Goal: Register for event/course

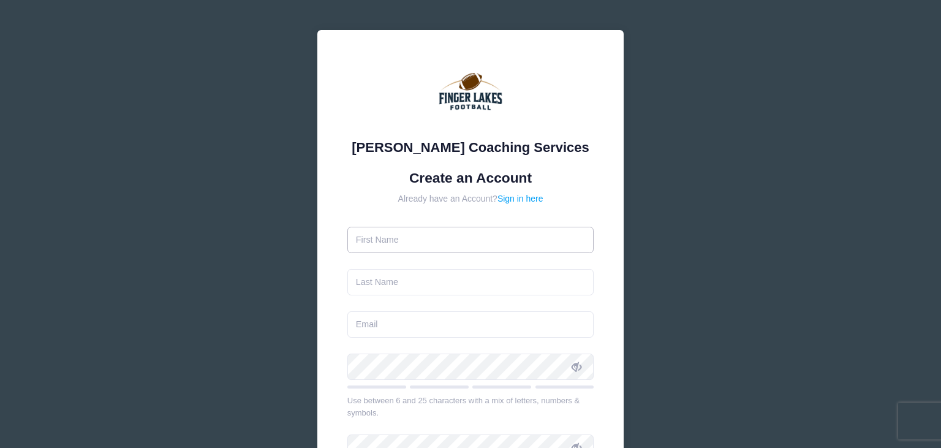
click at [416, 239] on input "text" at bounding box center [470, 240] width 247 height 26
type input "trevor"
click at [410, 289] on input "text" at bounding box center [470, 282] width 247 height 26
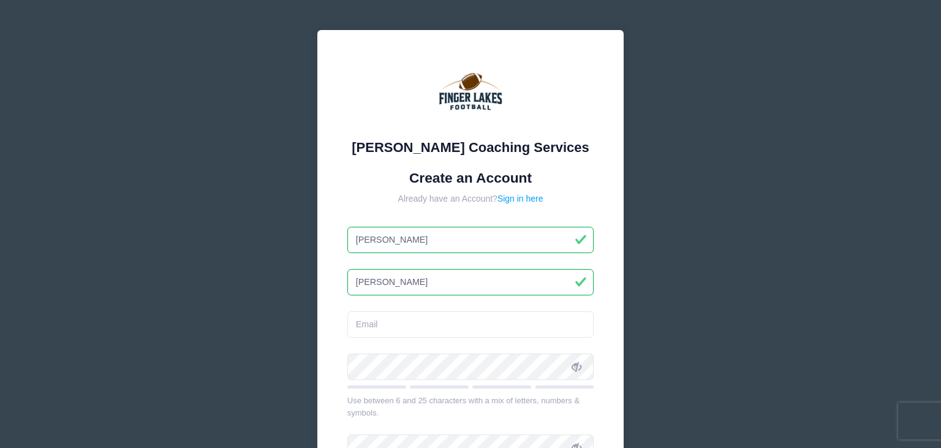
type input "smalley"
click at [382, 326] on input "email" at bounding box center [470, 324] width 247 height 26
type input "mail@franksauto.net"
click at [327, 312] on div "Archer Coaching Services Create an Account Already have an Account? Sign in her…" at bounding box center [470, 318] width 306 height 576
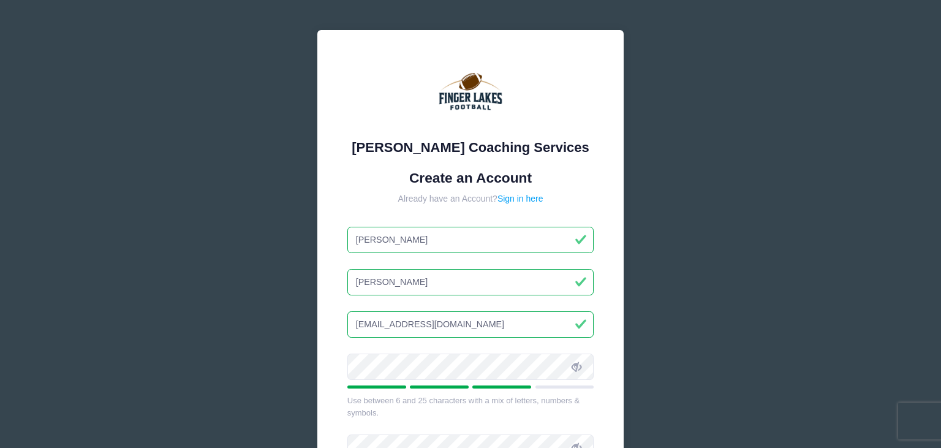
click at [576, 363] on icon at bounding box center [576, 367] width 10 height 10
click at [735, 272] on div "Archer Coaching Services Create an Account Already have an Account? Sign in her…" at bounding box center [470, 333] width 941 height 666
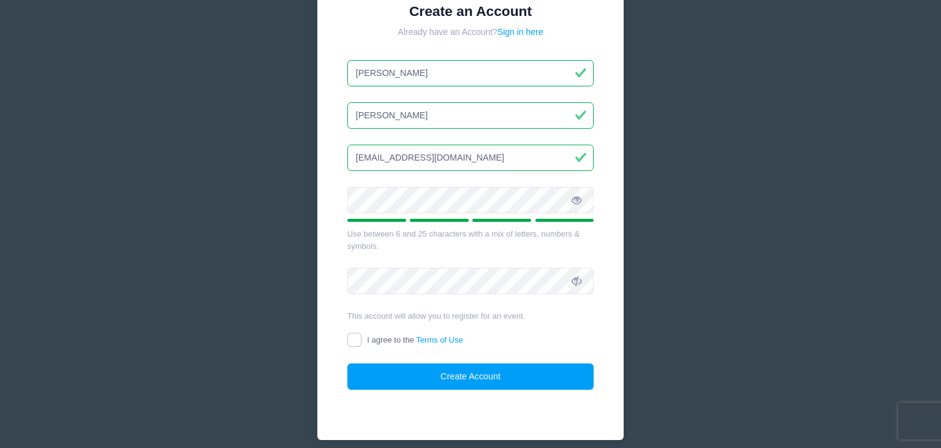
scroll to position [217, 0]
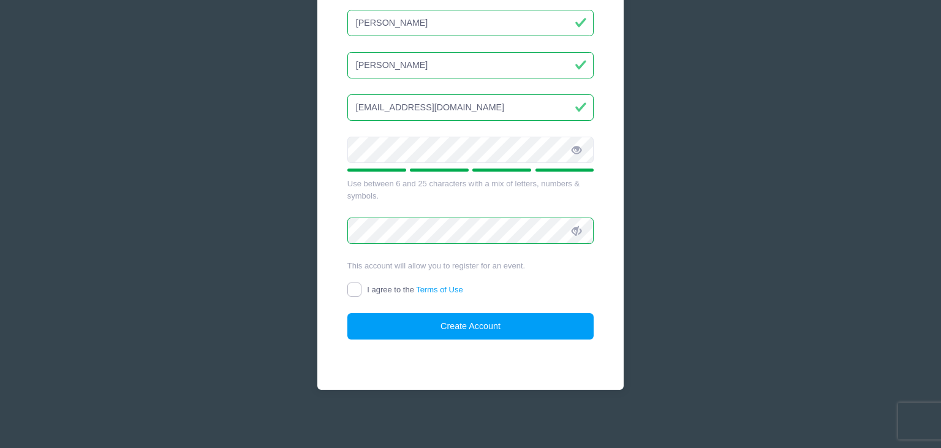
click at [358, 290] on input "I agree to the Terms of Use" at bounding box center [354, 289] width 14 height 14
checkbox input "true"
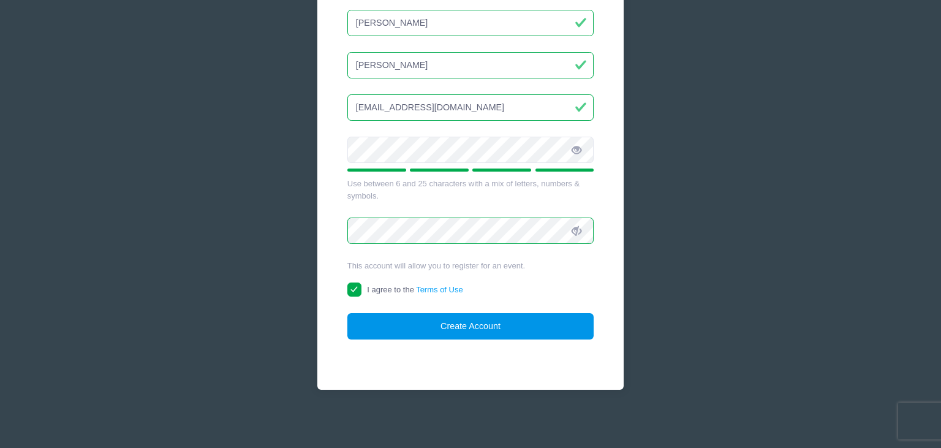
click at [497, 332] on button "Create Account" at bounding box center [470, 326] width 247 height 26
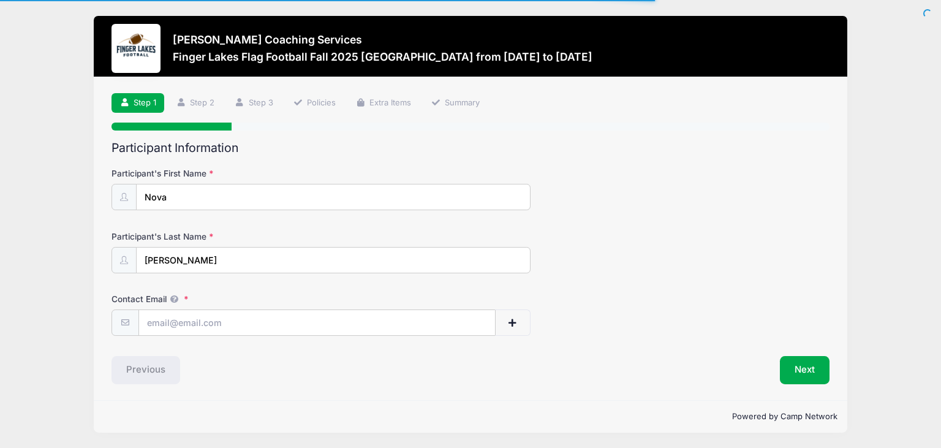
click at [46, 241] on div "Archer Coaching Services Finger Lakes Flag Football Fall 2025 Cass Park from 09…" at bounding box center [470, 224] width 904 height 448
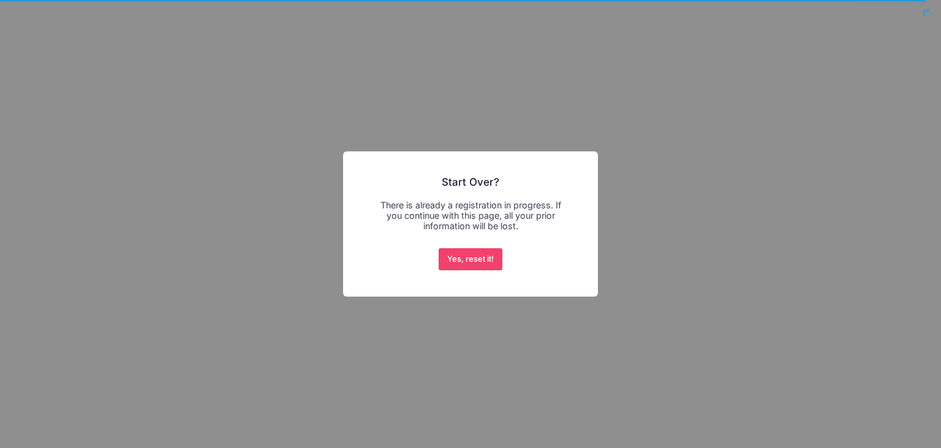
click at [102, 23] on div "× Start Over? There is already a registration in progress. If you continue with…" at bounding box center [470, 224] width 941 height 448
click at [470, 260] on button "Yes, reset it!" at bounding box center [470, 259] width 64 height 22
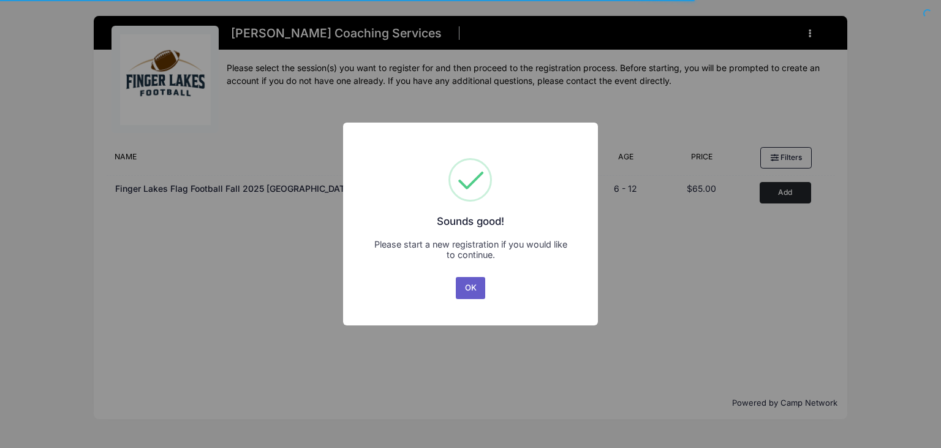
click at [467, 284] on button "OK" at bounding box center [470, 288] width 29 height 22
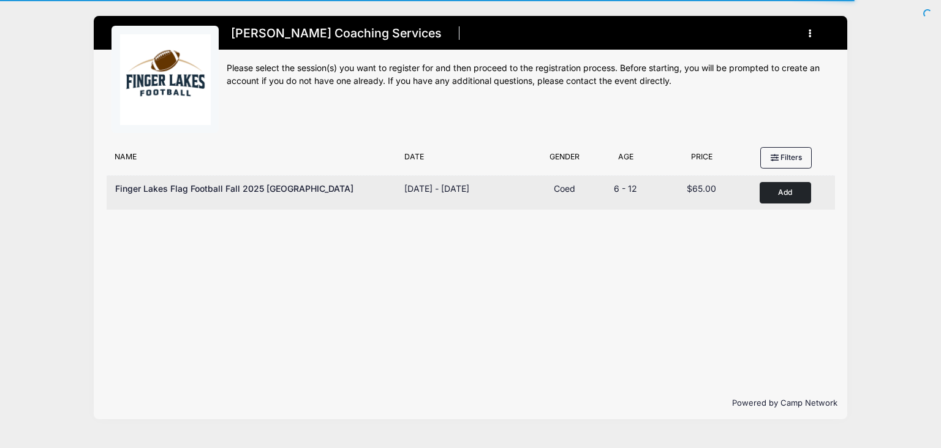
click at [777, 189] on button "Add to Cart" at bounding box center [784, 192] width 51 height 21
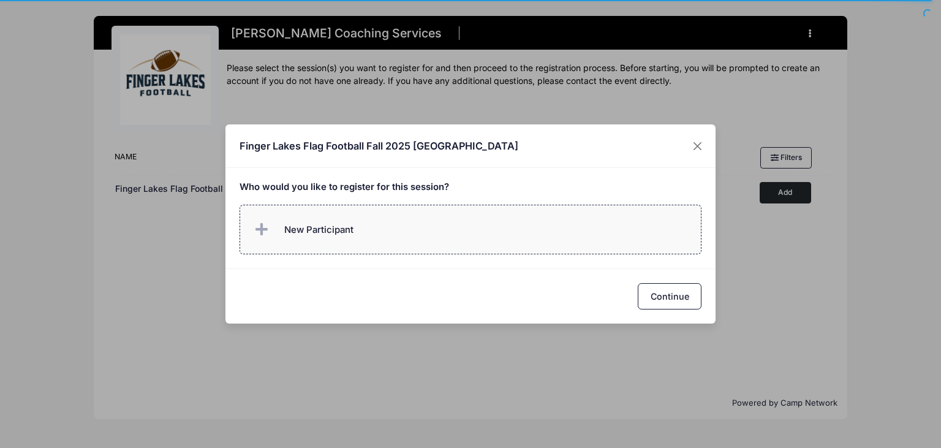
click at [288, 229] on span "New Participant" at bounding box center [318, 229] width 69 height 13
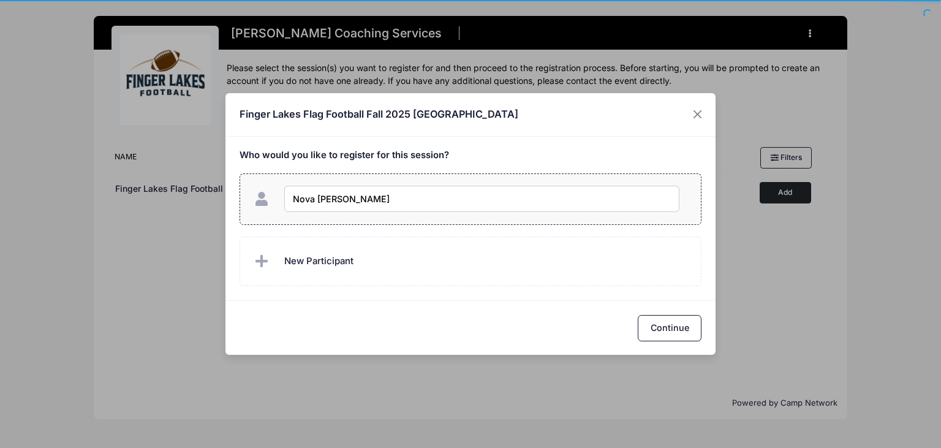
click at [320, 200] on input "Nova [PERSON_NAME]" at bounding box center [481, 199] width 395 height 26
type input "Nova [PERSON_NAME]"
checkbox input "true"
click at [661, 325] on button "Continue" at bounding box center [669, 328] width 64 height 26
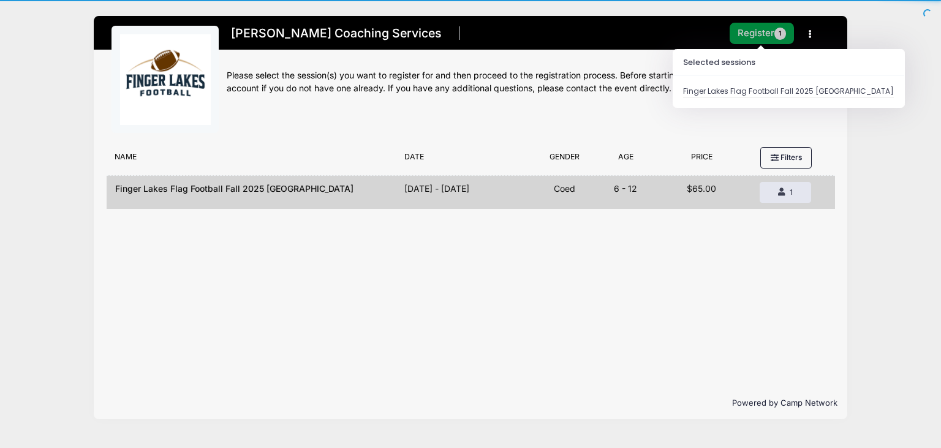
click at [748, 40] on button "Register 1" at bounding box center [761, 33] width 65 height 21
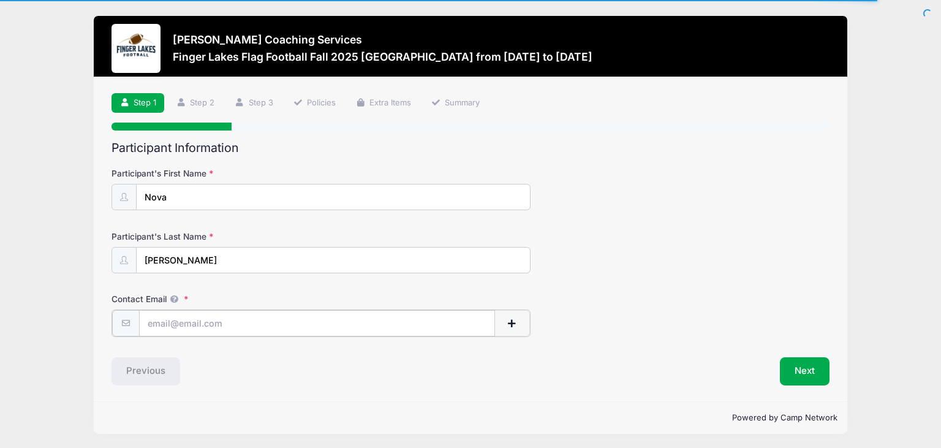
click at [209, 329] on input "Contact Email" at bounding box center [317, 323] width 356 height 26
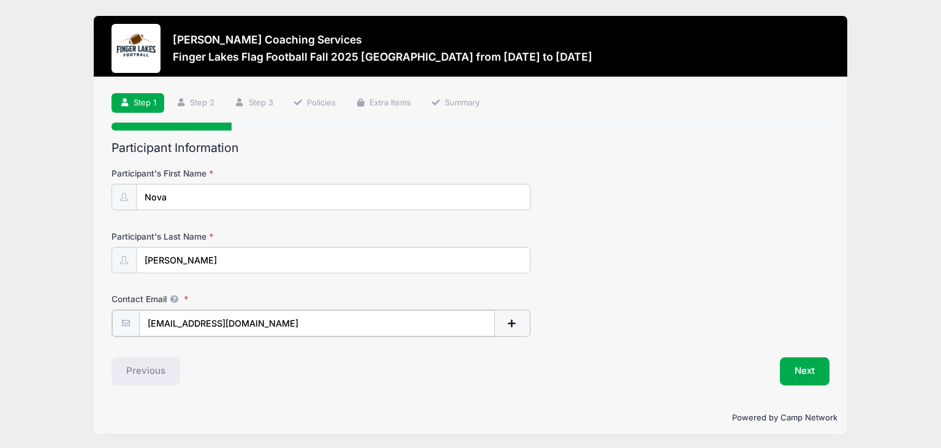
type input "mail@franksauto.net"
click at [545, 301] on div "Contact Email mail@franksauto.net" at bounding box center [470, 314] width 718 height 43
click at [800, 359] on button "Next" at bounding box center [804, 370] width 50 height 28
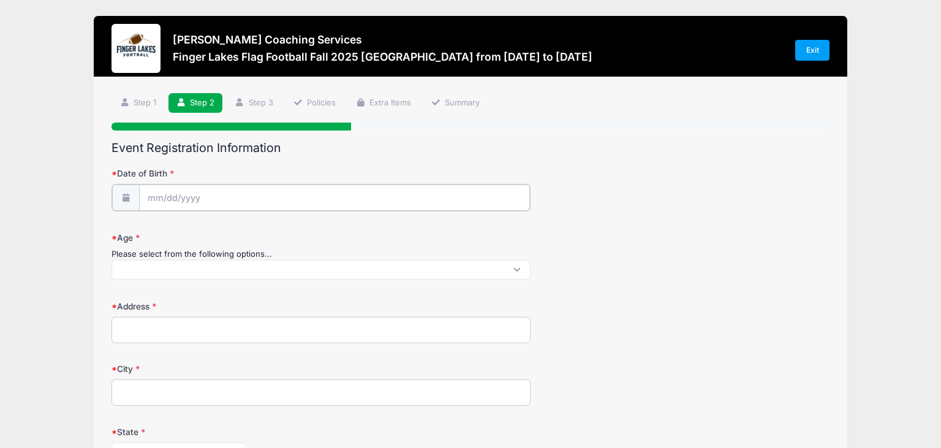
click at [405, 199] on input "Date of Birth" at bounding box center [334, 197] width 391 height 26
click at [95, 205] on div "Step 2 /7 Step 1 Step 2 Step 3 Policies Extra Items Summary Participant Informa…" at bounding box center [470, 450] width 753 height 747
click at [178, 198] on input "Date of Birth" at bounding box center [334, 197] width 391 height 26
click at [168, 198] on input "Date of Birth" at bounding box center [334, 197] width 391 height 26
click at [157, 230] on icon at bounding box center [156, 230] width 8 height 8
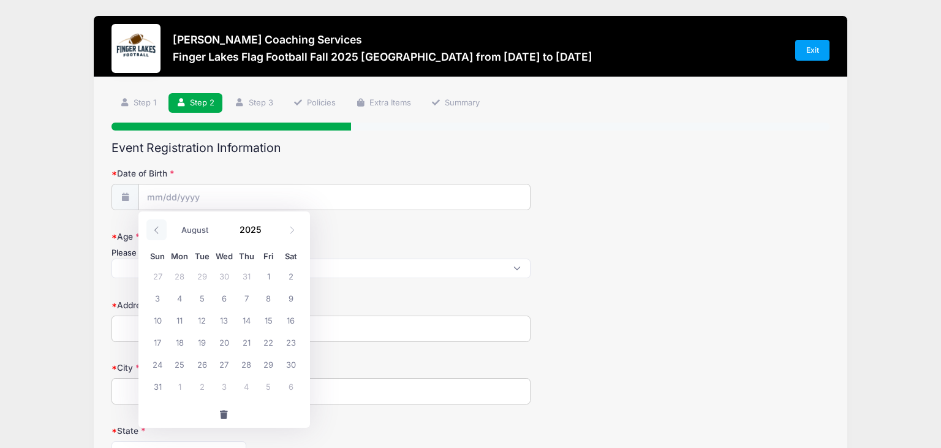
click at [157, 230] on icon at bounding box center [156, 230] width 8 height 8
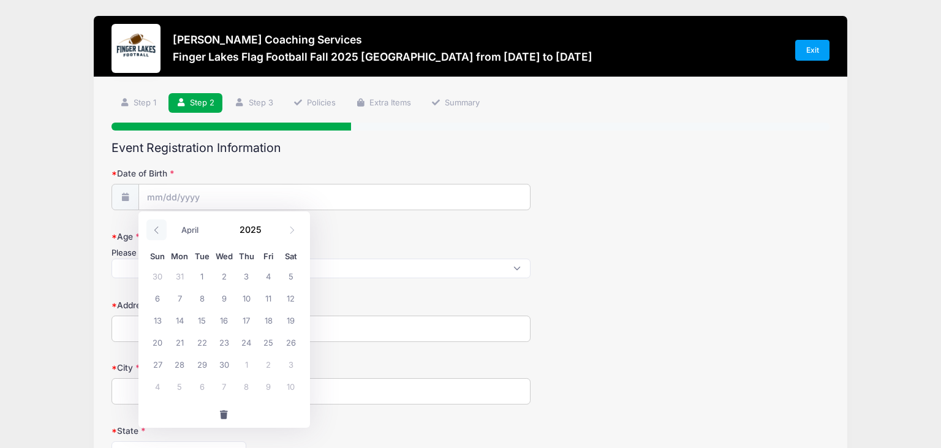
select select "2"
click at [181, 322] on span "10" at bounding box center [179, 320] width 22 height 22
type input "03/10/2025"
click at [191, 192] on input "03/10/2025" at bounding box center [334, 197] width 391 height 26
click at [268, 225] on span at bounding box center [269, 224] width 9 height 9
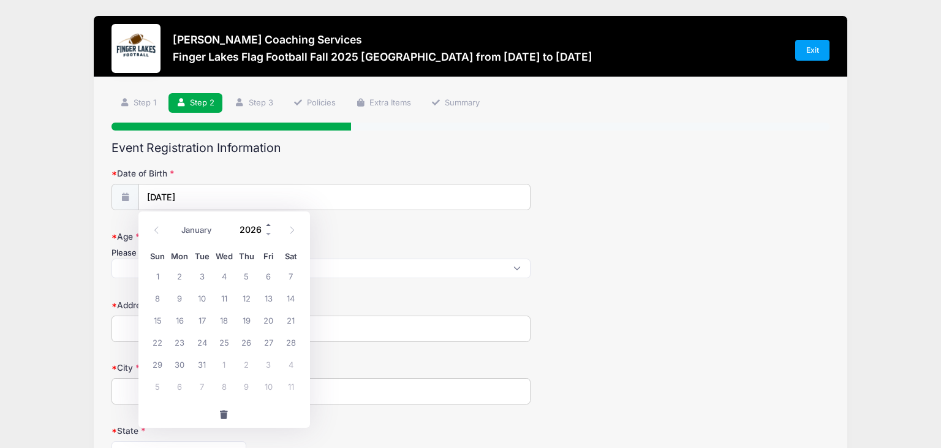
click at [268, 225] on span at bounding box center [269, 224] width 9 height 9
click at [268, 233] on span at bounding box center [269, 233] width 9 height 9
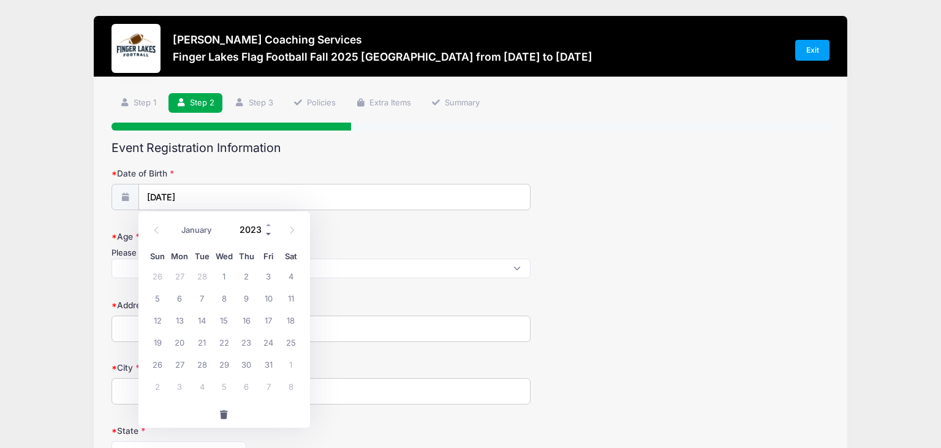
click at [268, 233] on span at bounding box center [269, 233] width 9 height 9
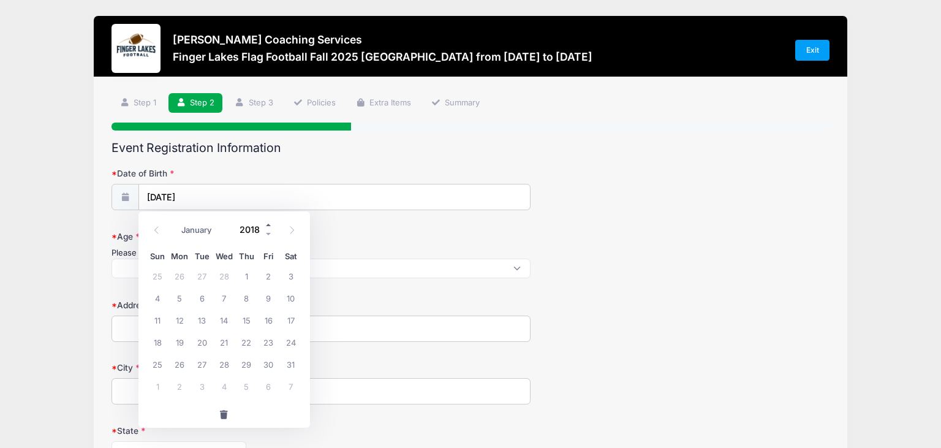
click at [268, 224] on span at bounding box center [269, 224] width 9 height 9
type input "2019"
click at [445, 141] on h2 "Event Registration Information" at bounding box center [470, 148] width 718 height 14
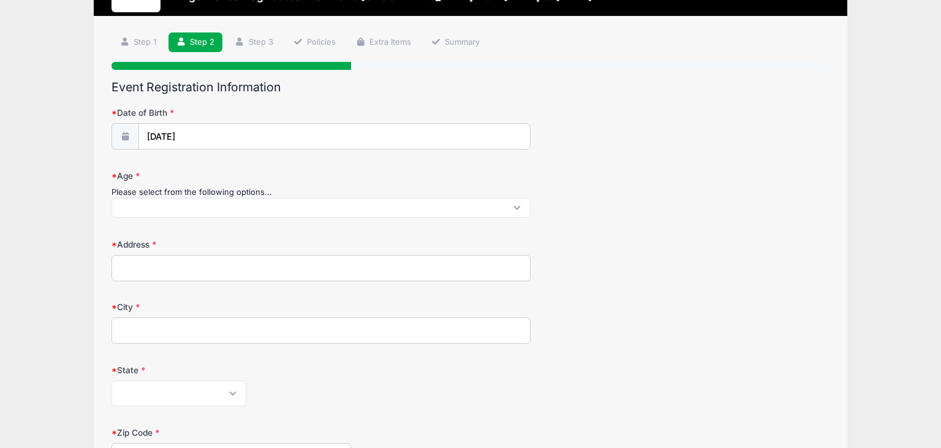
scroll to position [64, 0]
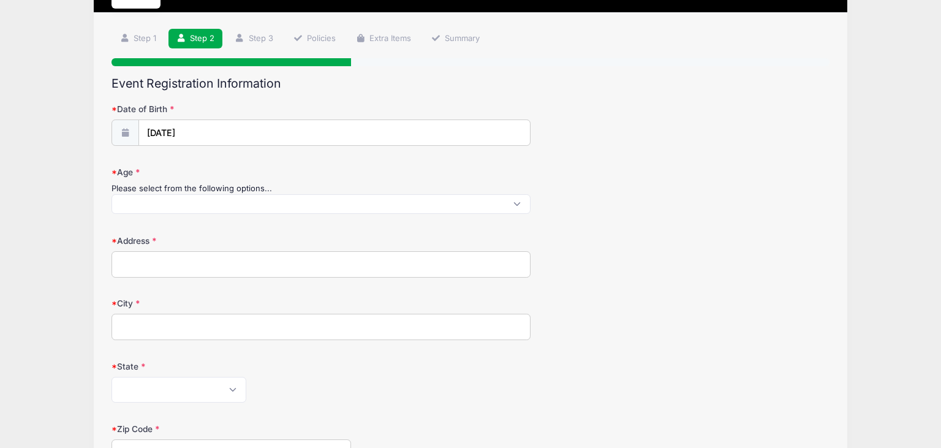
click at [398, 204] on span at bounding box center [320, 204] width 418 height 20
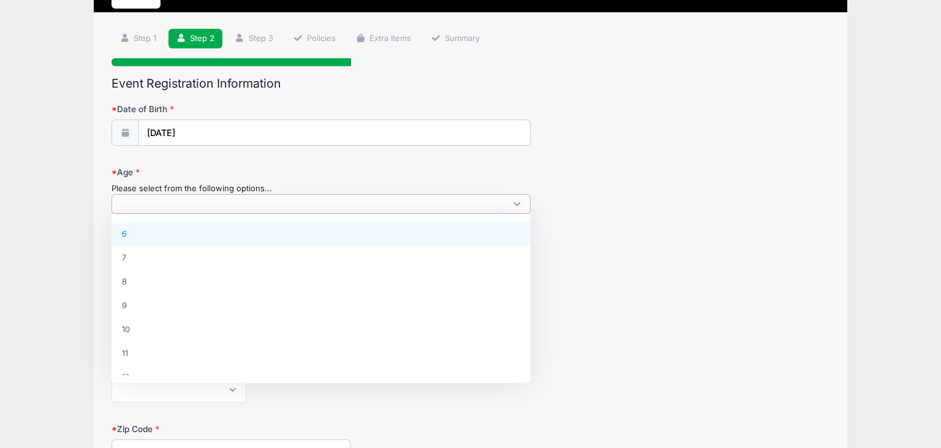
select select "6"
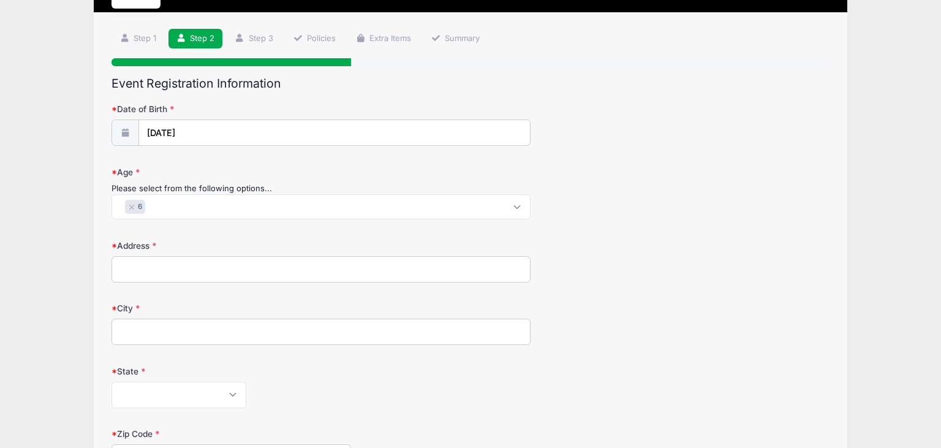
click at [328, 239] on label "Address" at bounding box center [230, 245] width 239 height 12
click at [328, 256] on input "Address" at bounding box center [320, 269] width 418 height 26
type input "222 Prospect hill rd"
click at [102, 263] on div "Step 2 /7 Step 1 Step 2 Step 3 Policies Extra Items Summary Participant Informa…" at bounding box center [470, 389] width 753 height 752
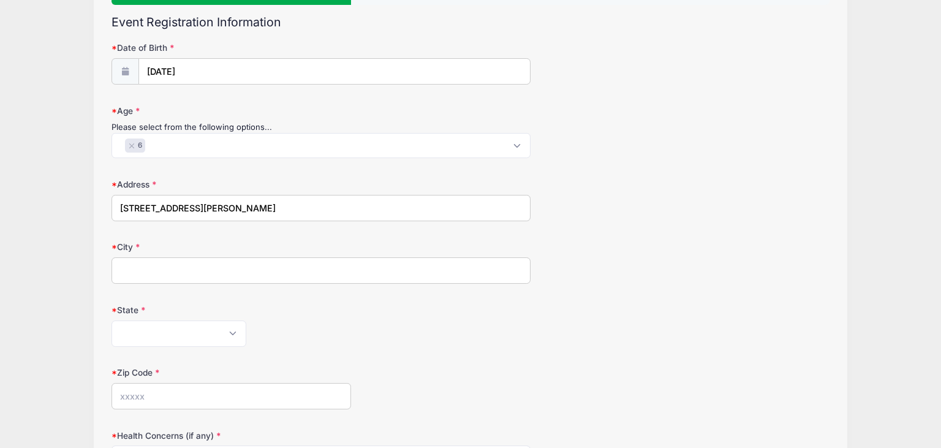
scroll to position [129, 0]
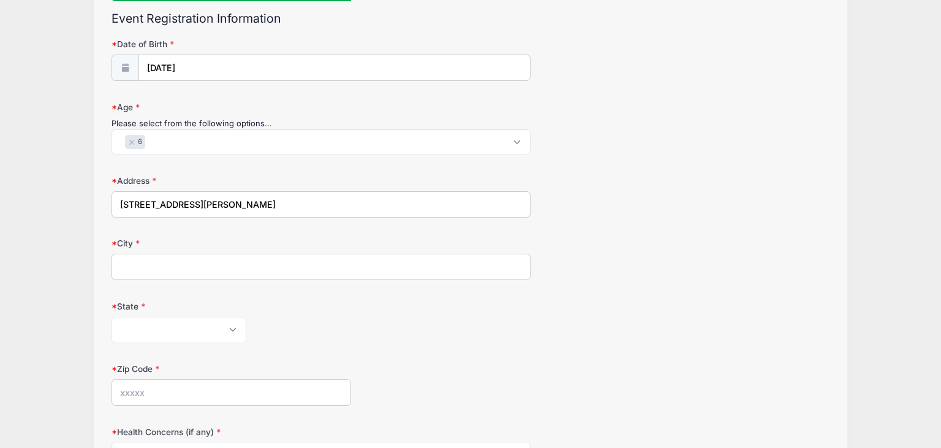
click at [160, 254] on input "City" at bounding box center [320, 267] width 418 height 26
type input "horseheads"
click at [105, 227] on div "Step 2 /7 Step 1 Step 2 Step 3 Policies Extra Items Summary Participant Informa…" at bounding box center [470, 324] width 753 height 752
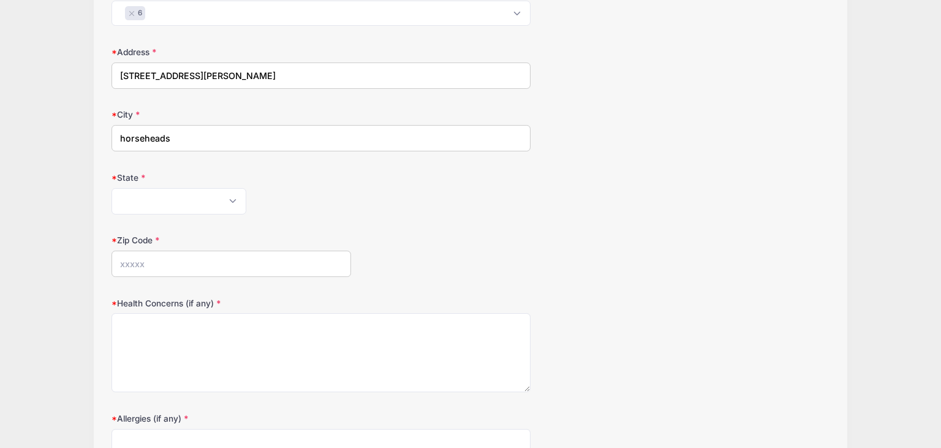
scroll to position [291, 0]
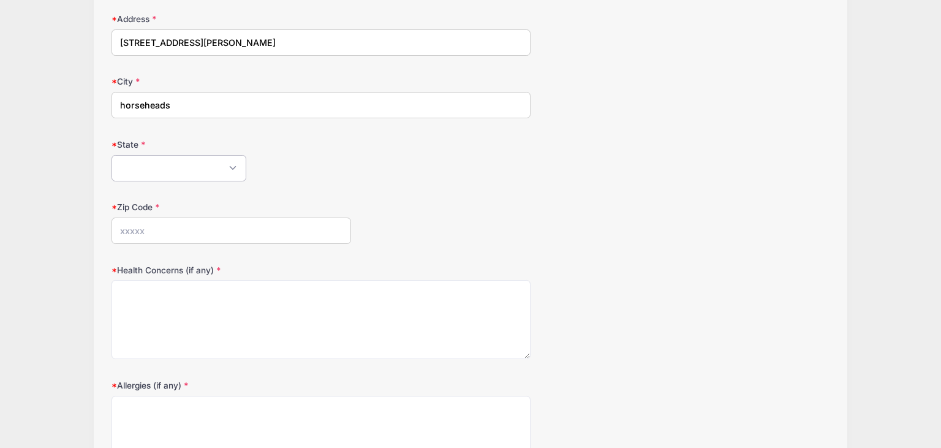
click at [111, 155] on select "Alabama Alaska American Samoa Arizona Arkansas Armed Forces Africa Armed Forces…" at bounding box center [178, 168] width 135 height 26
select select "NY"
click option "New York" at bounding box center [0, 0] width 0 height 0
click at [172, 224] on input "Zip Code" at bounding box center [230, 230] width 239 height 26
type input "14845"
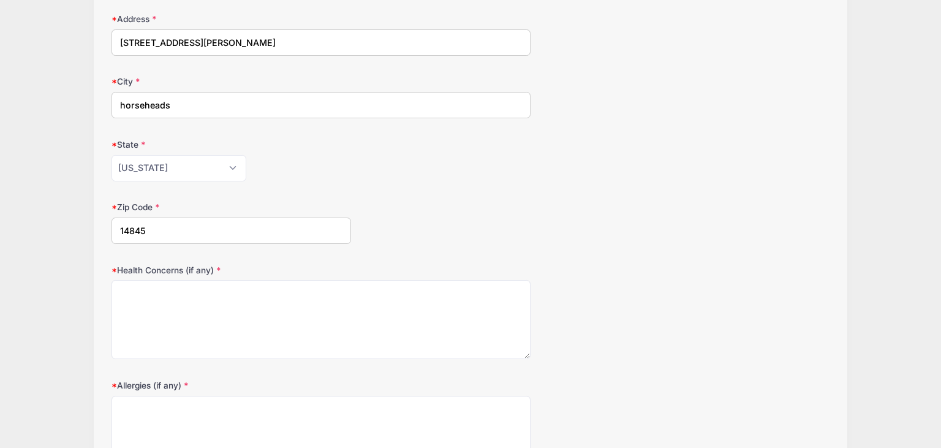
click at [105, 189] on div "Step 2 /7 Step 1 Step 2 Step 3 Policies Extra Items Summary Participant Informa…" at bounding box center [470, 162] width 753 height 752
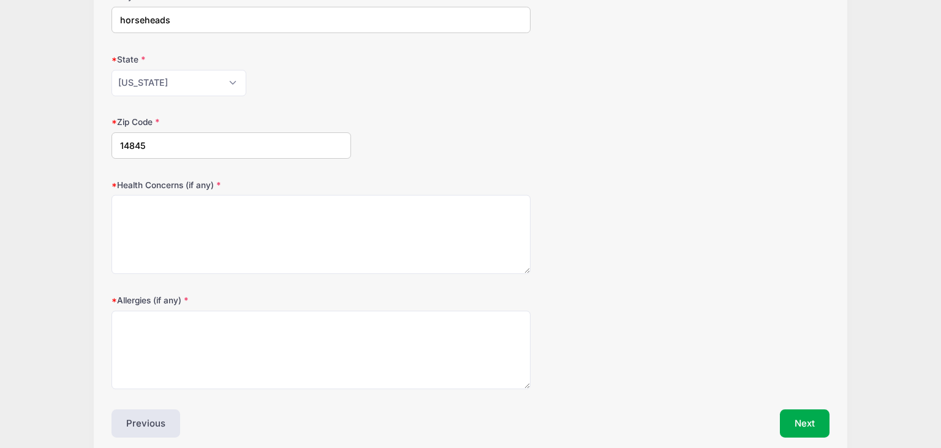
scroll to position [388, 0]
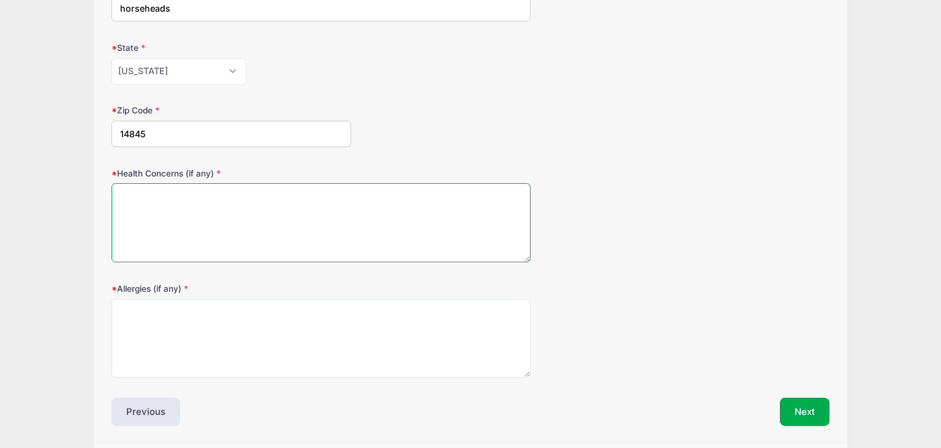
click at [199, 205] on textarea "Health Concerns (if any)" at bounding box center [320, 222] width 418 height 79
type textarea "None"
click at [100, 161] on div "Step 2 /7 Step 1 Step 2 Step 3 Policies Extra Items Summary Participant Informa…" at bounding box center [470, 66] width 753 height 752
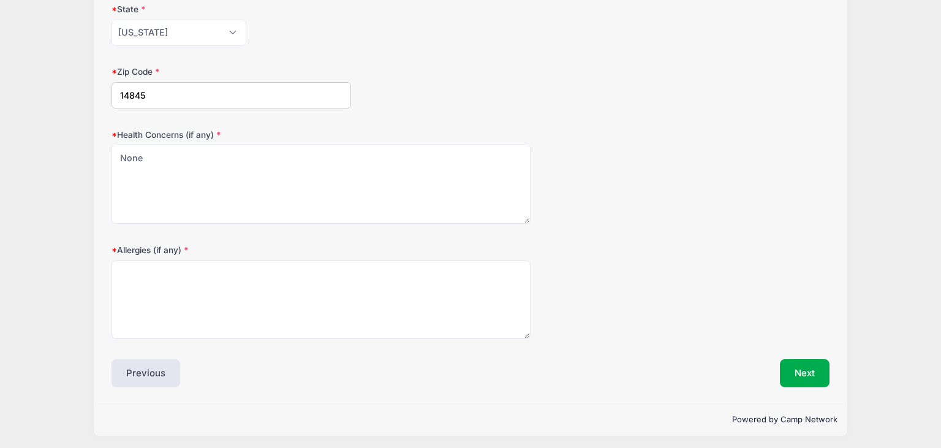
scroll to position [427, 0]
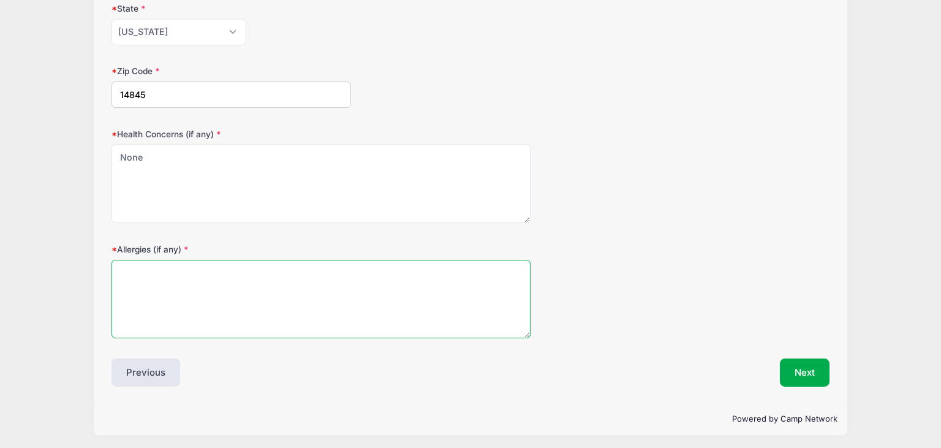
click at [178, 308] on textarea "Allergies (if any)" at bounding box center [320, 299] width 418 height 79
type textarea "None"
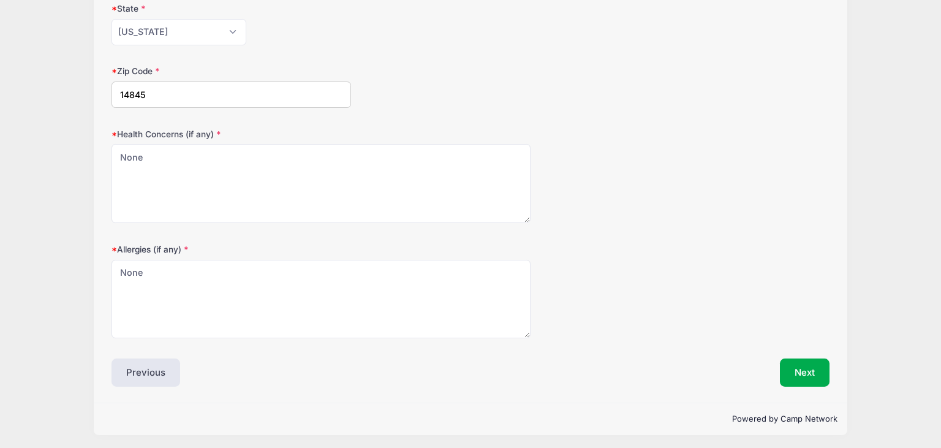
click at [103, 280] on div "Step 2 /7 Step 1 Step 2 Step 3 Policies Extra Items Summary Participant Informa…" at bounding box center [470, 26] width 753 height 752
click at [797, 363] on button "Next" at bounding box center [804, 372] width 50 height 28
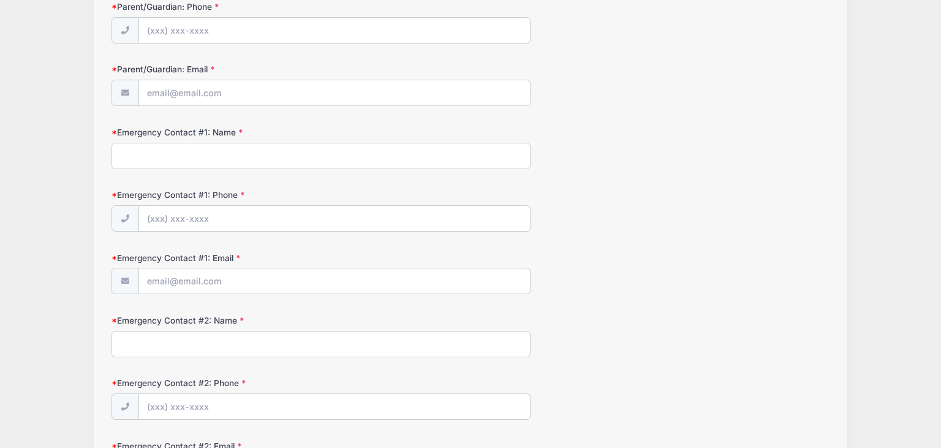
scroll to position [0, 0]
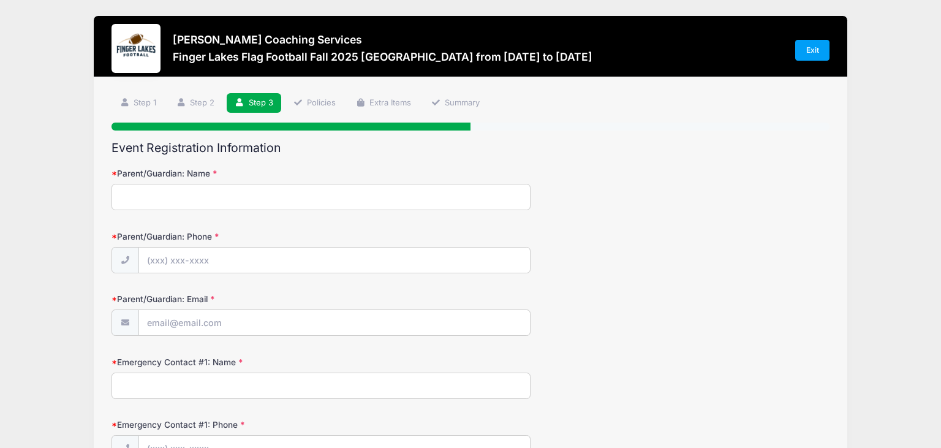
click at [164, 205] on input "Parent/Guardian: Name" at bounding box center [320, 197] width 418 height 26
type input "Trevor/Hannah Smalley"
click at [170, 254] on input "Parent/Guardian: Phone" at bounding box center [334, 260] width 391 height 26
type input "(607) 857-6250"
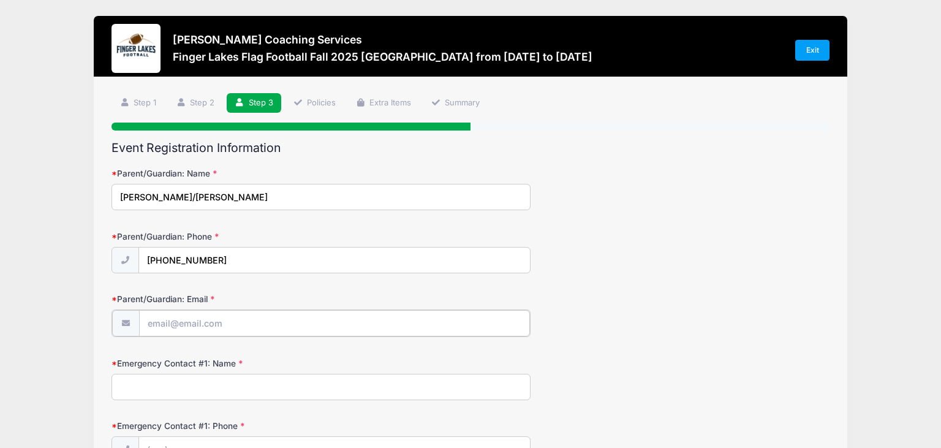
click at [170, 321] on input "Parent/Guardian: Email" at bounding box center [334, 323] width 391 height 26
type input "mail@frankauto.net"
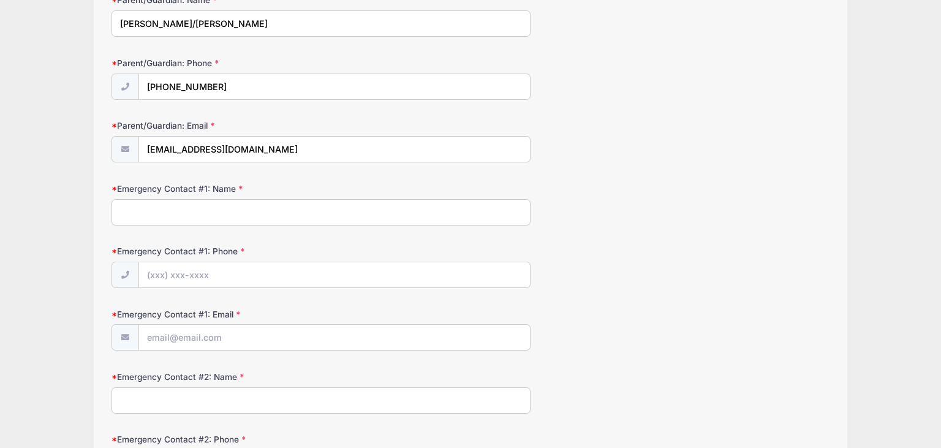
scroll to position [226, 0]
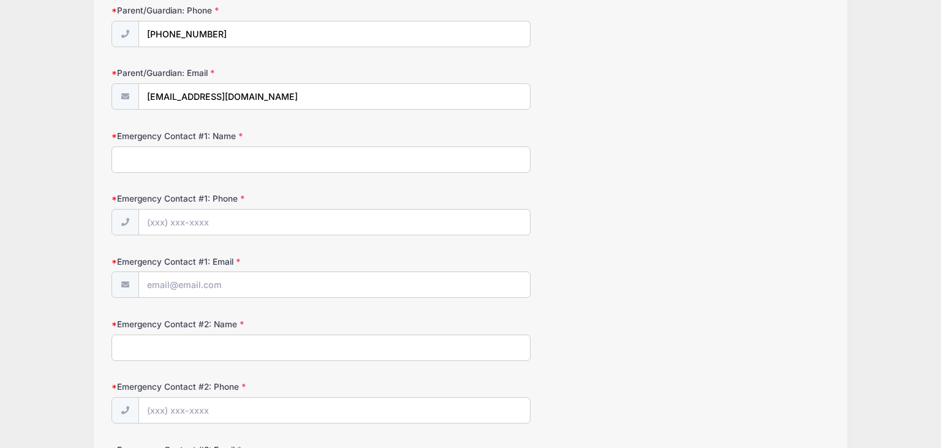
click at [187, 149] on input "Emergency Contact #1: Name" at bounding box center [320, 159] width 418 height 26
type input "Trevor Smalley"
click at [230, 222] on input "Emergency Contact #1: Phone" at bounding box center [334, 222] width 391 height 26
type input "(607) 742-7738"
click at [241, 284] on input "Emergency Contact #1: Email" at bounding box center [334, 285] width 391 height 26
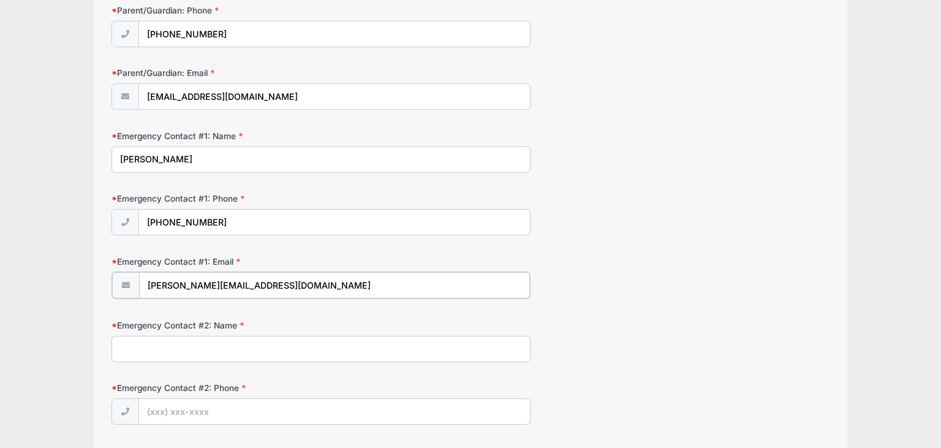
type input "ruth_hesed@yahoo.com"
click at [221, 345] on input "Emergency Contact #2: Name" at bounding box center [320, 347] width 418 height 26
type input "Tara Reimer"
click at [100, 328] on div "Step 3 /7 Step 1 Step 2 Step 3 Policies Extra Items Summary Participant Informa…" at bounding box center [470, 365] width 753 height 1029
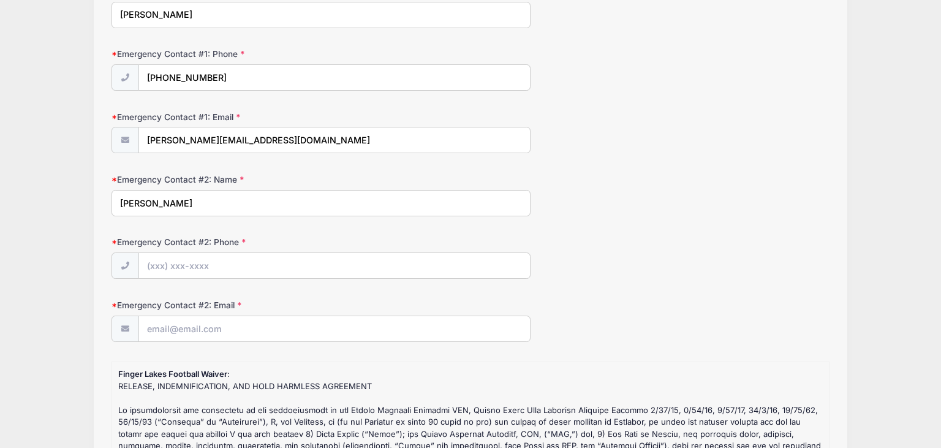
scroll to position [388, 0]
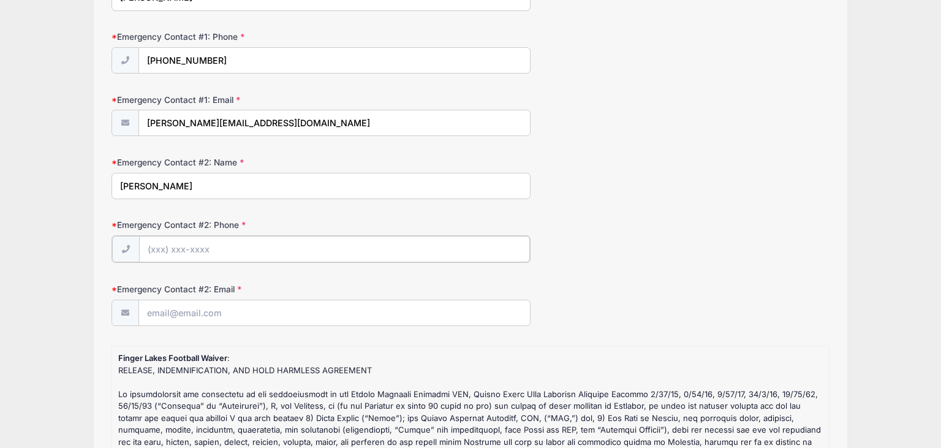
click at [214, 249] on input "Emergency Contact #2: Phone" at bounding box center [334, 249] width 391 height 26
type input "(607) 592-2032"
click at [220, 320] on input "Emergency Contact #2: Email" at bounding box center [334, 312] width 391 height 26
type input "Tara@gmail.com"
click at [644, 276] on form "Parent/Guardian: Name Trevor/Hannah Smalley Parent/Guardian: Phone (607) 857-62…" at bounding box center [470, 217] width 718 height 874
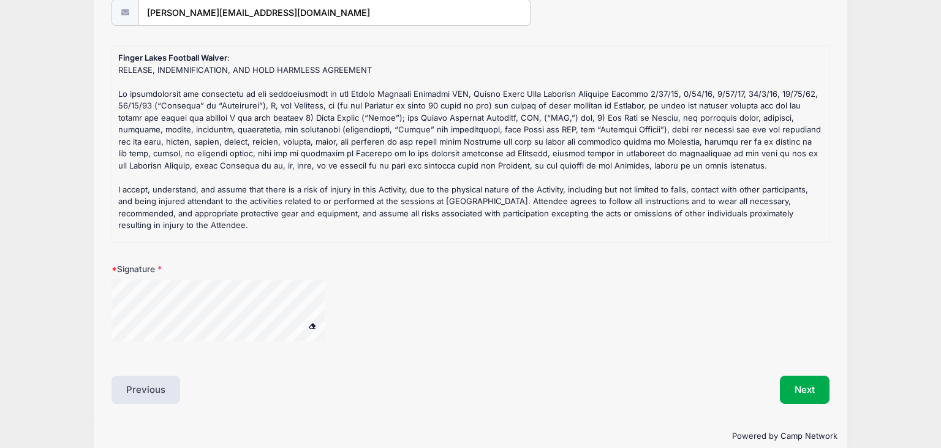
scroll to position [703, 0]
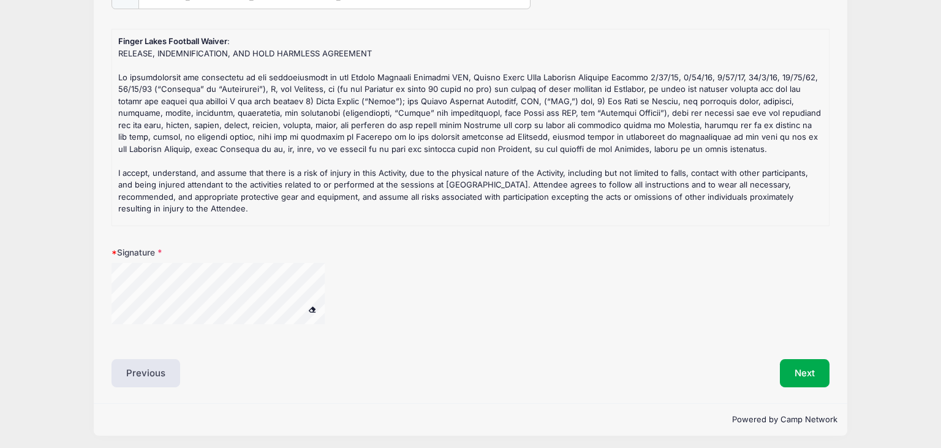
click at [313, 307] on span at bounding box center [312, 309] width 9 height 7
click at [152, 293] on div at bounding box center [233, 295] width 245 height 65
click at [826, 378] on button "Next" at bounding box center [804, 373] width 50 height 28
click at [806, 365] on button "Next" at bounding box center [804, 373] width 50 height 28
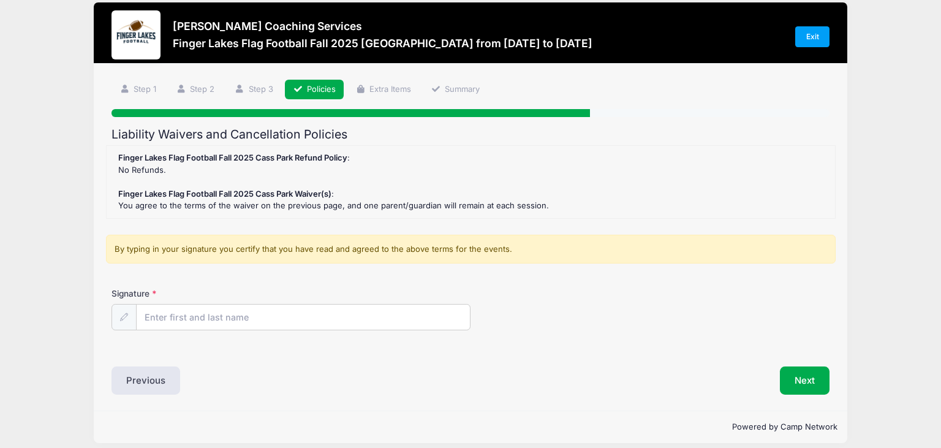
scroll to position [0, 0]
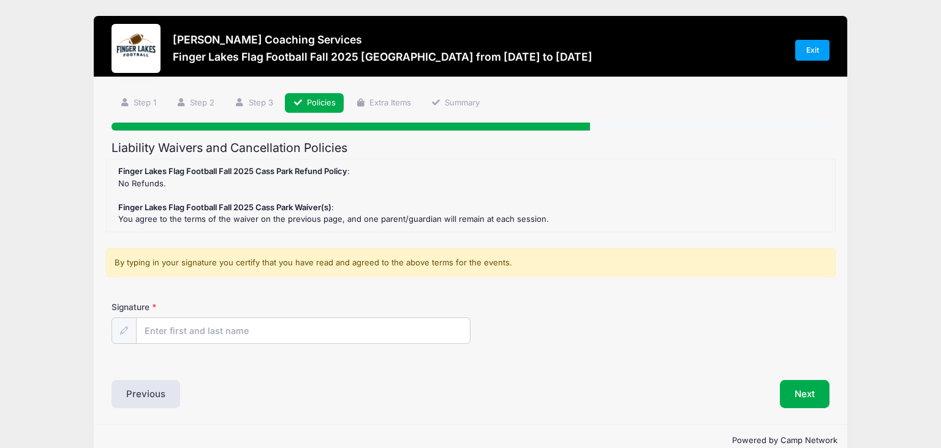
click at [902, 154] on div "Archer Coaching Services Finger Lakes Flag Football Fall 2025 Cass Park from 09…" at bounding box center [470, 236] width 904 height 472
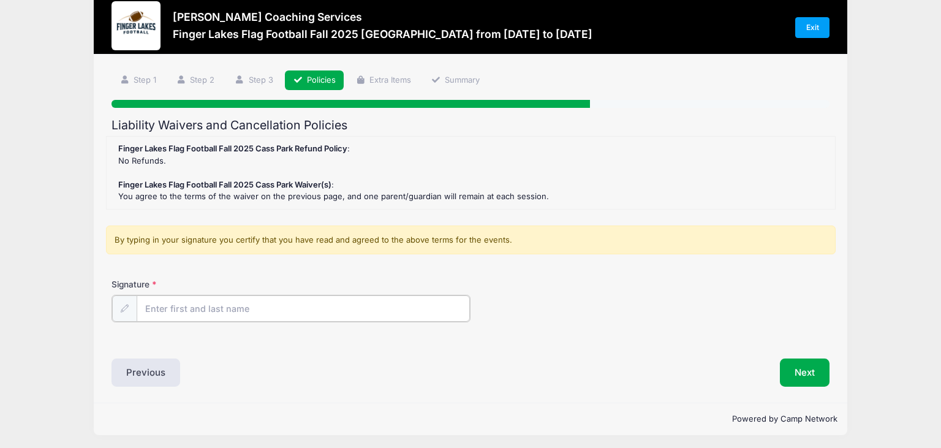
click at [241, 305] on input "Signature" at bounding box center [303, 308] width 333 height 26
type input "Trevor Smalley"
click at [808, 372] on button "Next" at bounding box center [804, 371] width 50 height 28
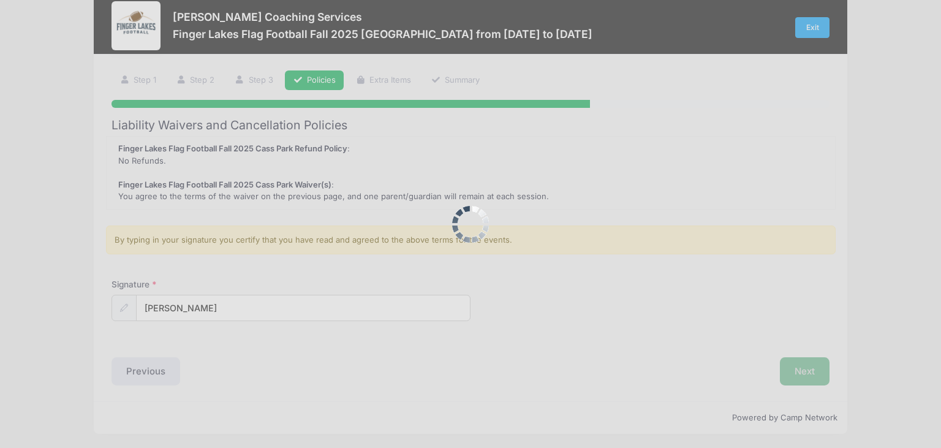
scroll to position [0, 0]
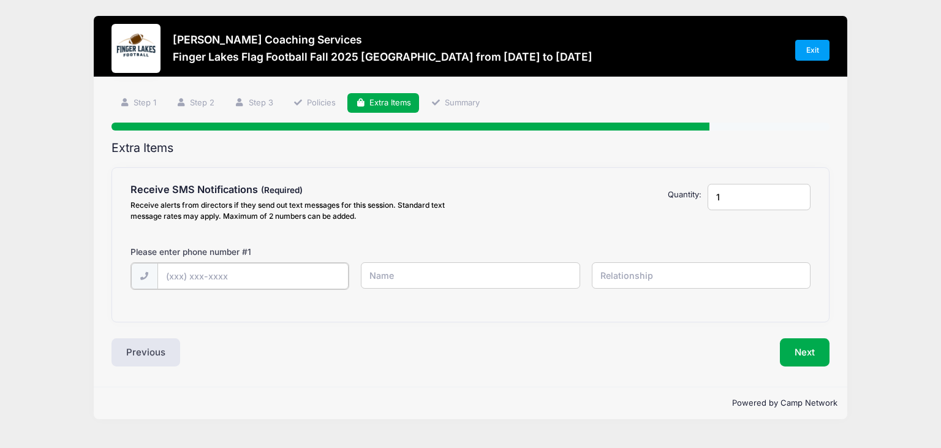
click at [249, 272] on input "text" at bounding box center [252, 276] width 191 height 26
type input "(607) 857-6250"
click at [467, 276] on input "text" at bounding box center [470, 275] width 219 height 26
type input "t"
type input "Trevor Smalley"
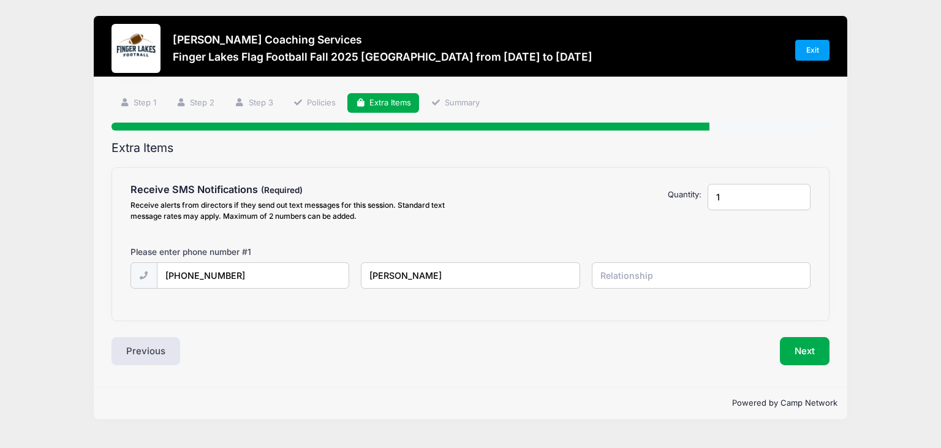
click at [658, 269] on input "text" at bounding box center [701, 275] width 219 height 26
type input "Father"
type input "2"
click at [796, 193] on input "2" at bounding box center [758, 197] width 103 height 26
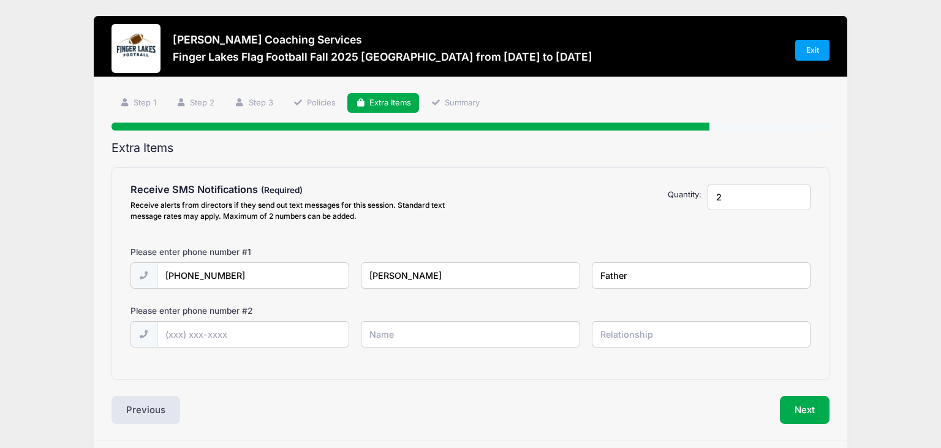
type input "Father"
click at [271, 337] on input "text" at bounding box center [252, 334] width 191 height 26
type input "(607) 742-7738"
click at [428, 334] on input "text" at bounding box center [470, 334] width 219 height 26
type input "Hannah Smalley"
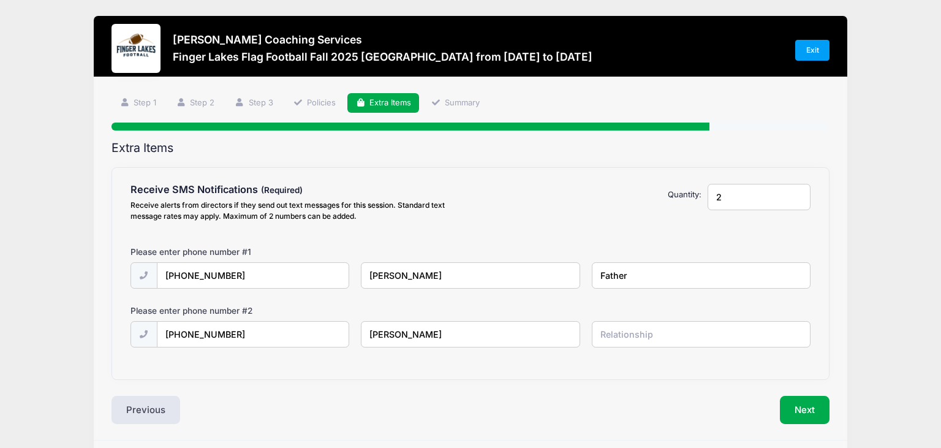
click at [692, 339] on input "text" at bounding box center [701, 334] width 219 height 26
type input "Mother"
click at [808, 417] on button "Next" at bounding box center [804, 410] width 50 height 28
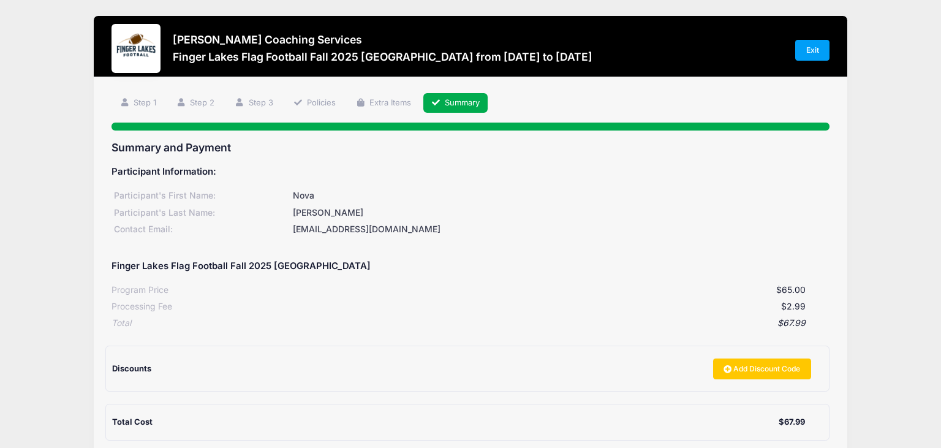
click at [879, 315] on div "Archer Coaching Services Finger Lakes Flag Football Fall 2025 Cass Park from 09…" at bounding box center [470, 290] width 904 height 580
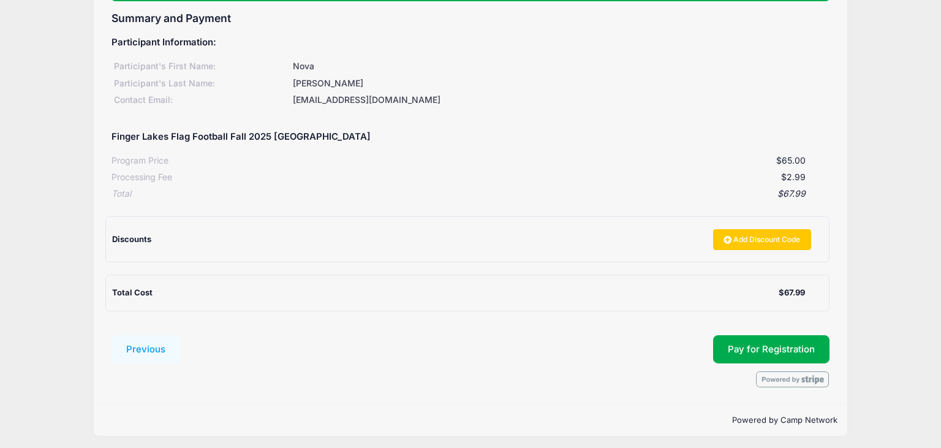
scroll to position [132, 0]
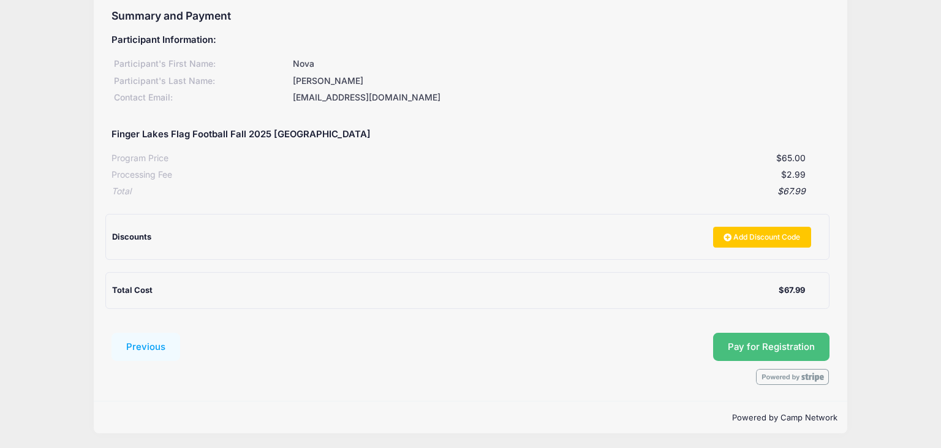
click at [786, 347] on button "Pay for Registration" at bounding box center [771, 346] width 116 height 28
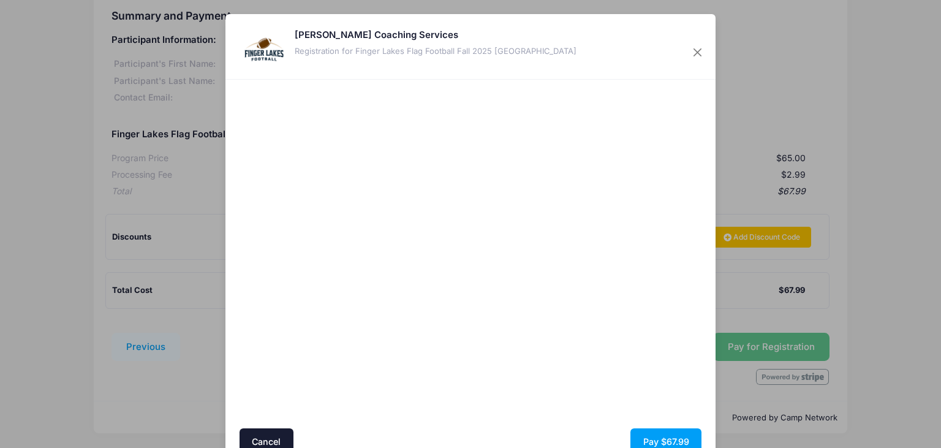
click at [495, 354] on div at bounding box center [588, 254] width 225 height 337
click at [672, 435] on button "Pay $67.99" at bounding box center [665, 441] width 71 height 26
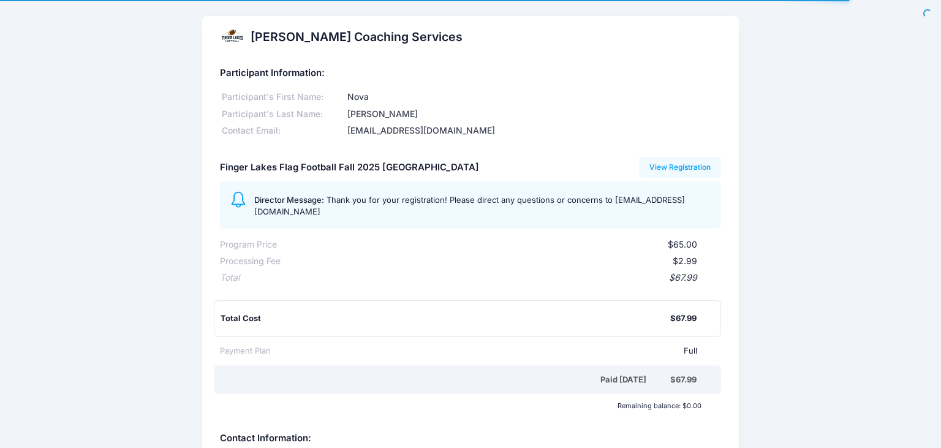
click at [181, 141] on div "[PERSON_NAME] Coaching Services Participant Information: Participant's First Na…" at bounding box center [470, 291] width 941 height 550
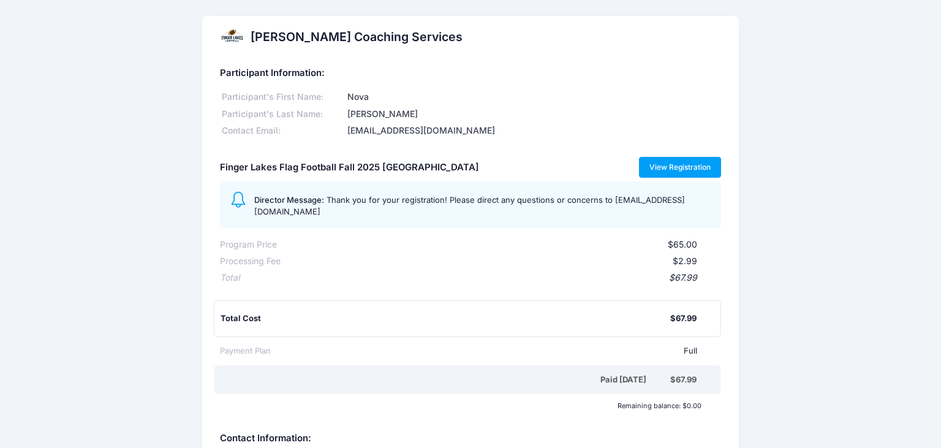
click at [707, 168] on link "View Registration" at bounding box center [680, 167] width 83 height 21
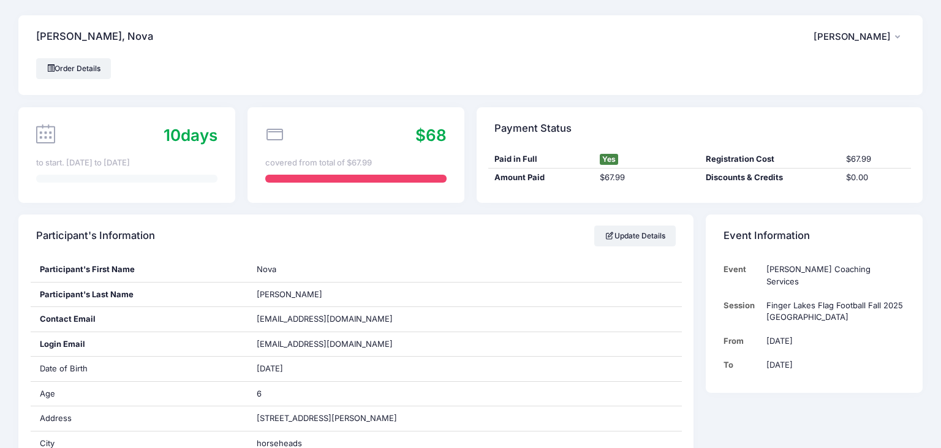
click at [687, 40] on div "[PERSON_NAME], Nova TS [PERSON_NAME] My Account Logout" at bounding box center [470, 36] width 904 height 43
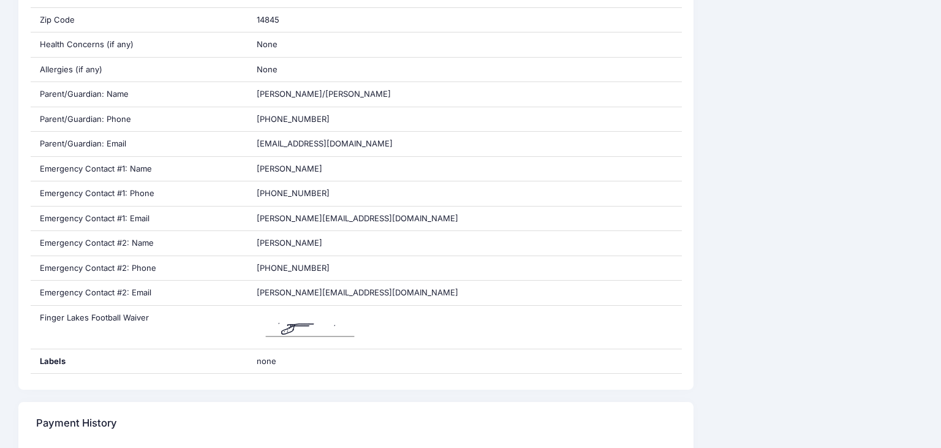
scroll to position [485, 0]
